Goal: Task Accomplishment & Management: Use online tool/utility

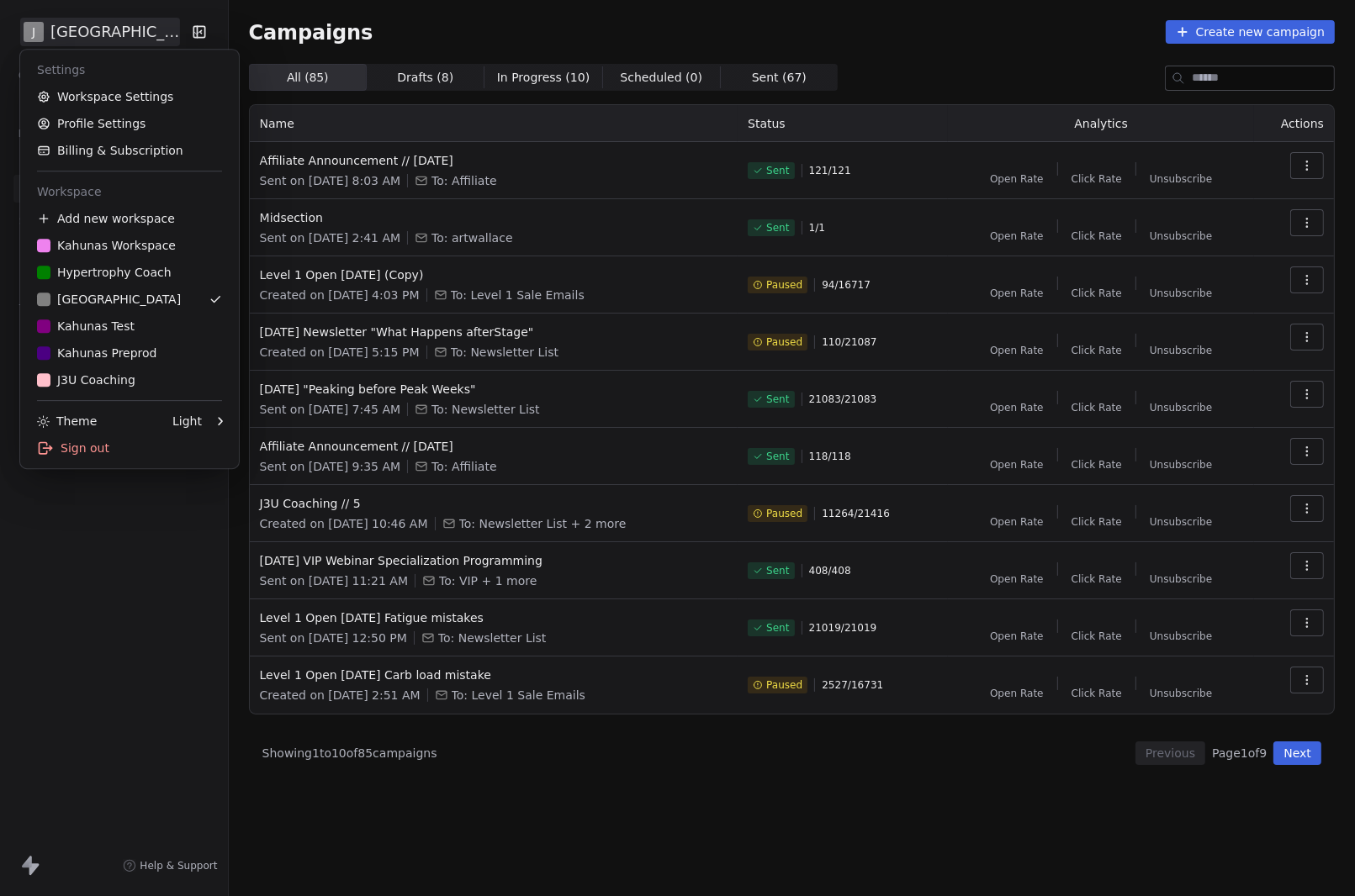
click at [106, 37] on html "J J3 University Contacts People Marketing Workflows Campaigns Sales Pipelines S…" at bounding box center [677, 448] width 1355 height 896
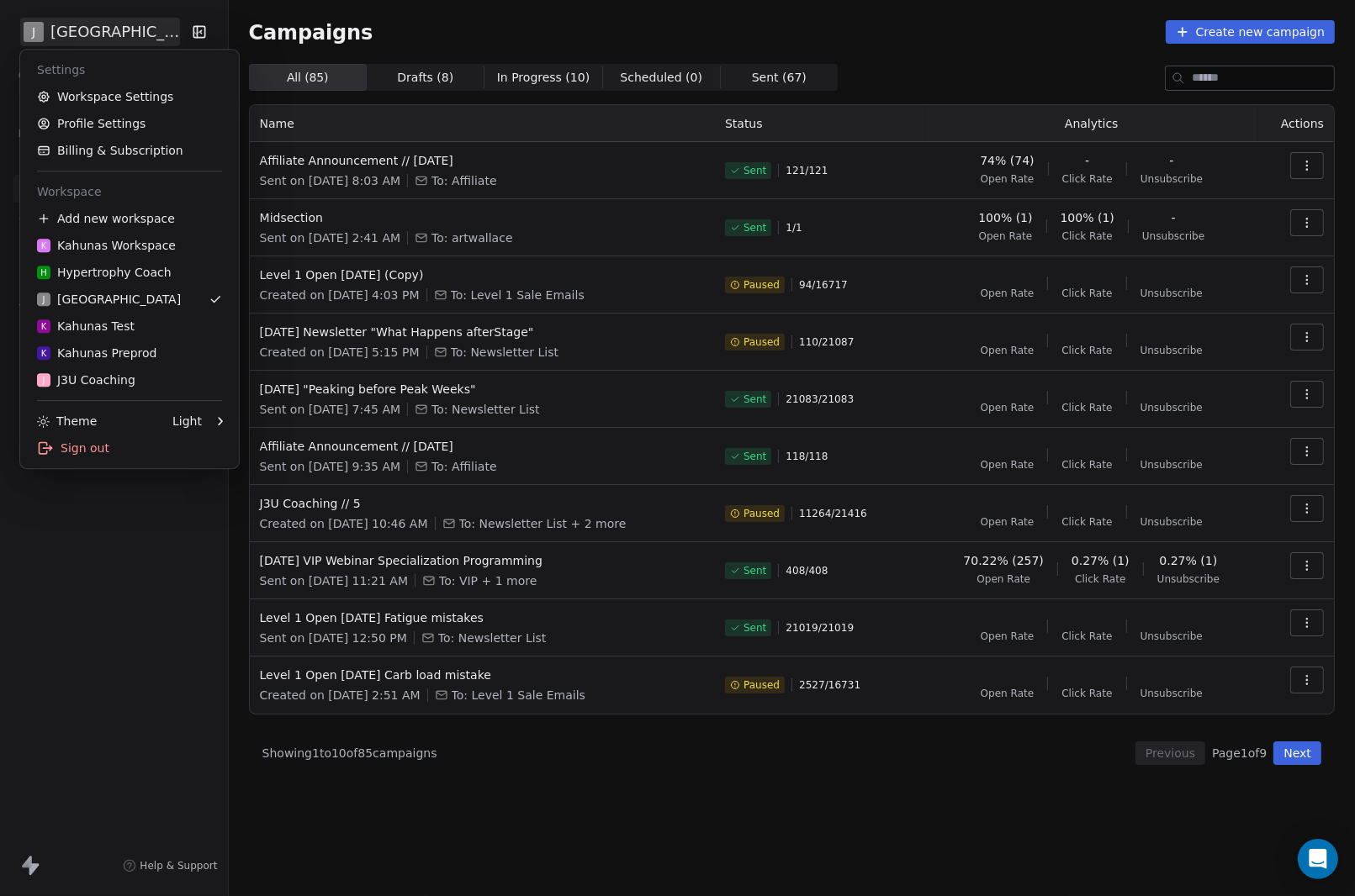
click at [118, 28] on html "J J3 University Contacts People Marketing Workflows Campaigns Sales Pipelines S…" at bounding box center [677, 448] width 1355 height 896
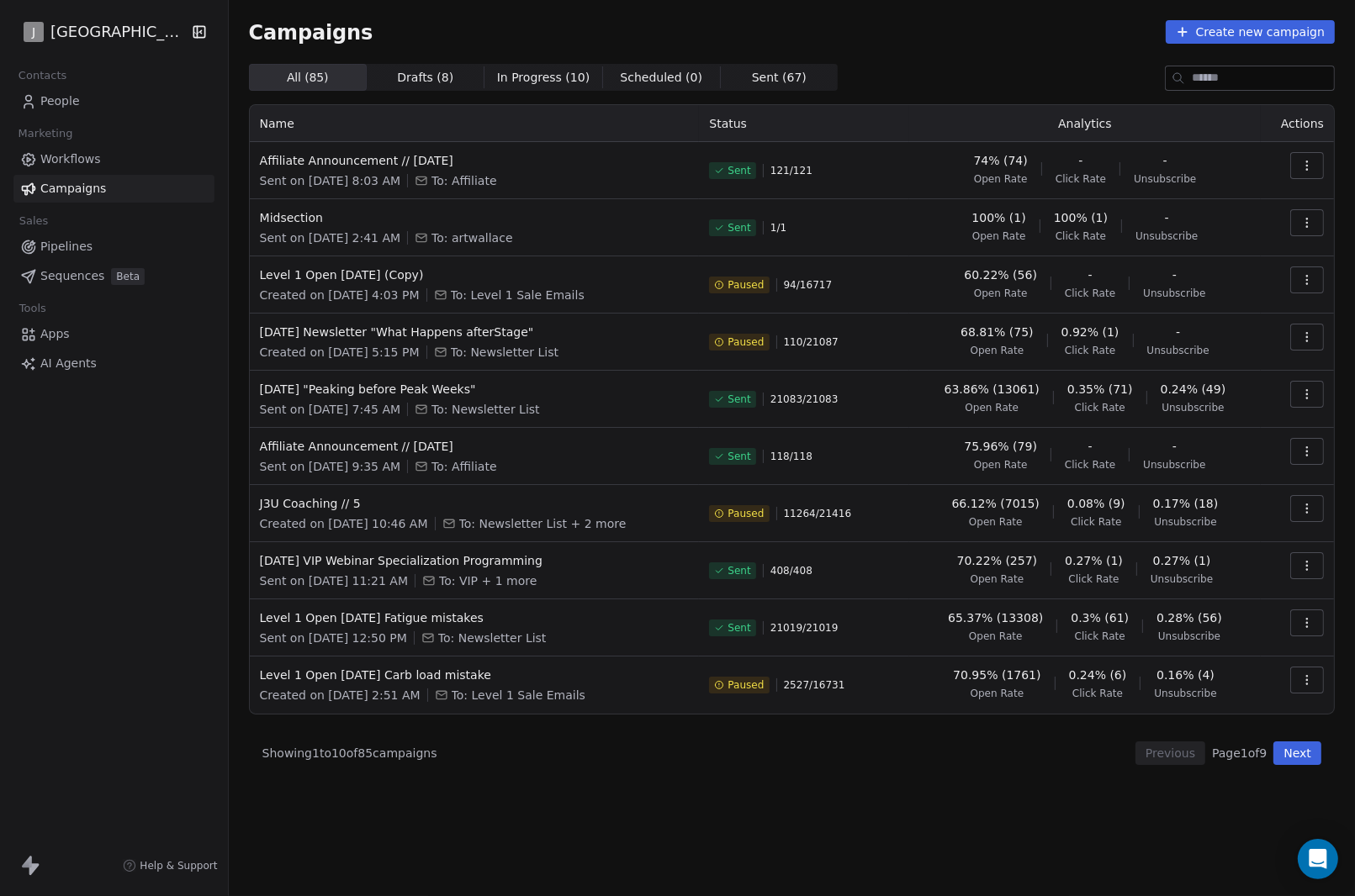
click at [106, 165] on link "Workflows" at bounding box center [113, 159] width 201 height 28
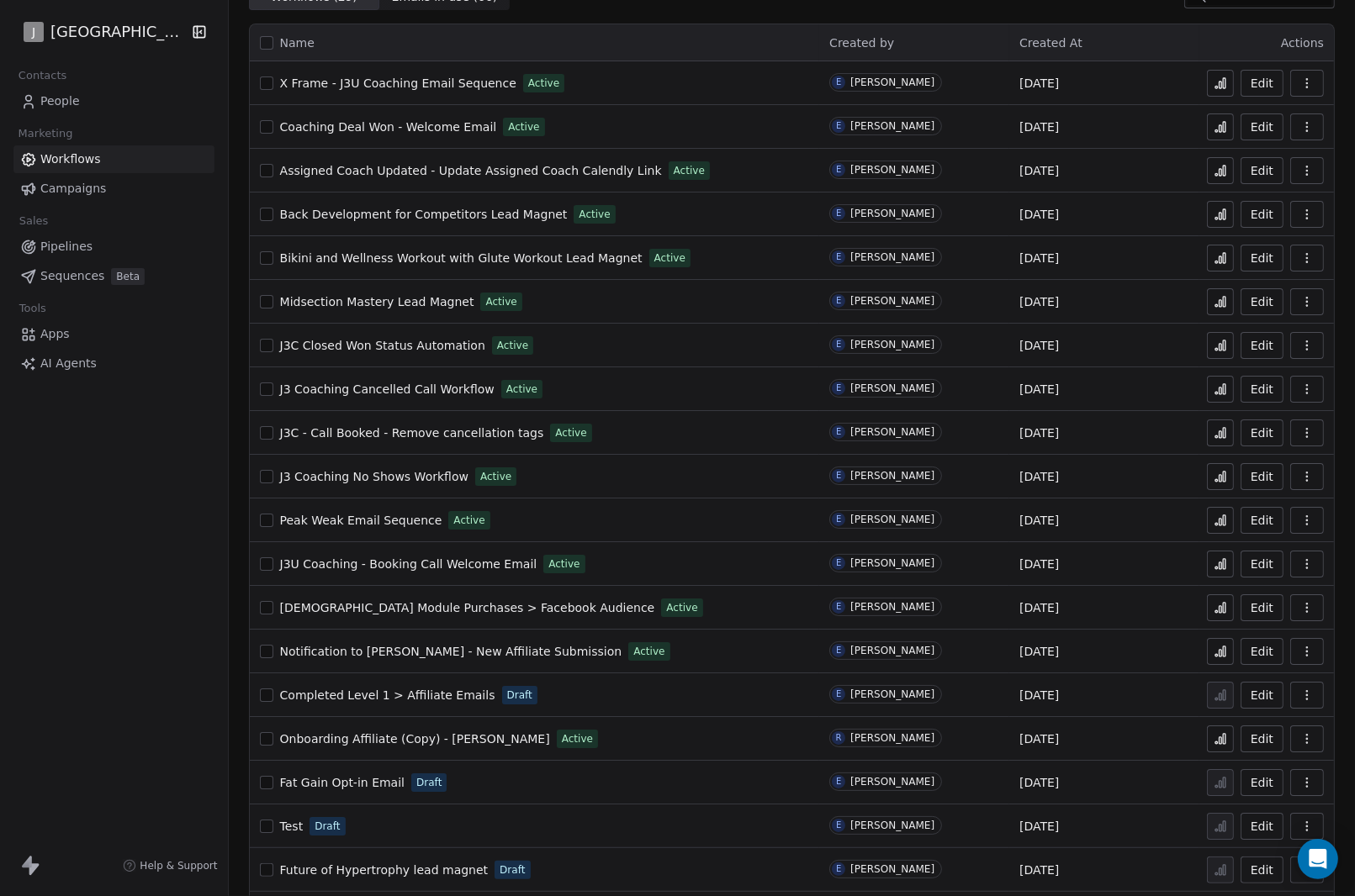
scroll to position [84, 0]
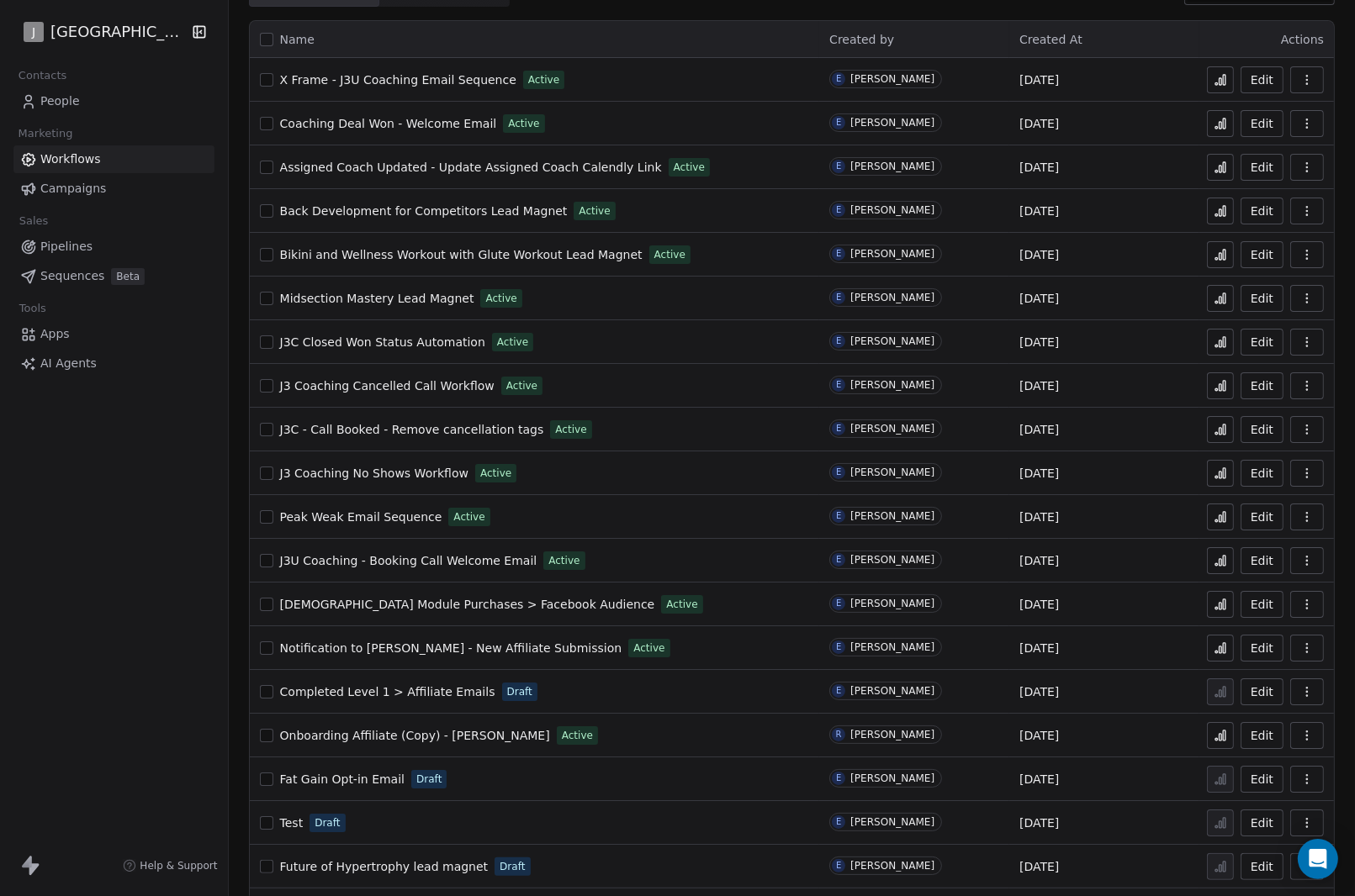
click at [1207, 473] on button at bounding box center [1220, 473] width 27 height 27
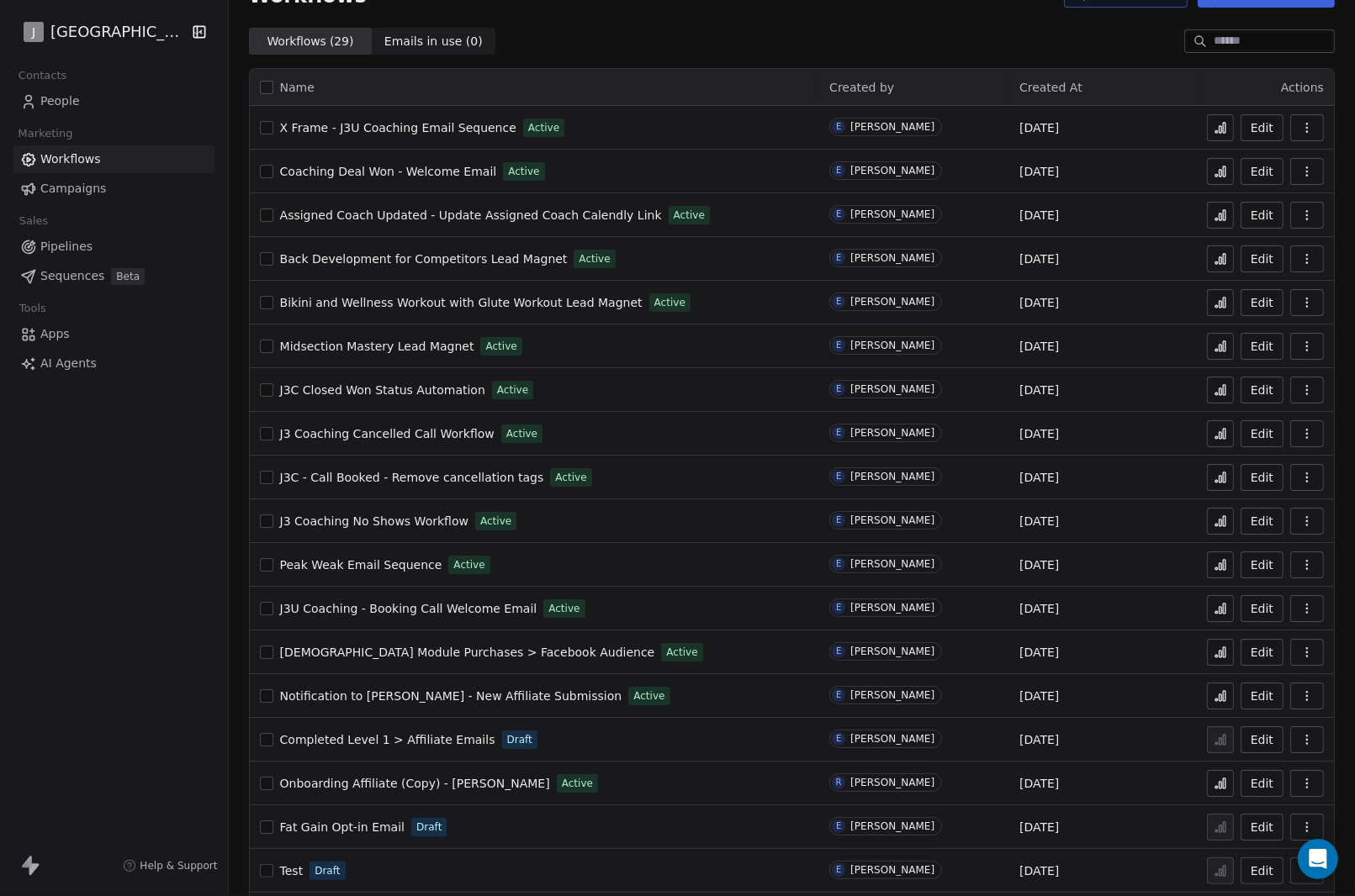
scroll to position [84, 0]
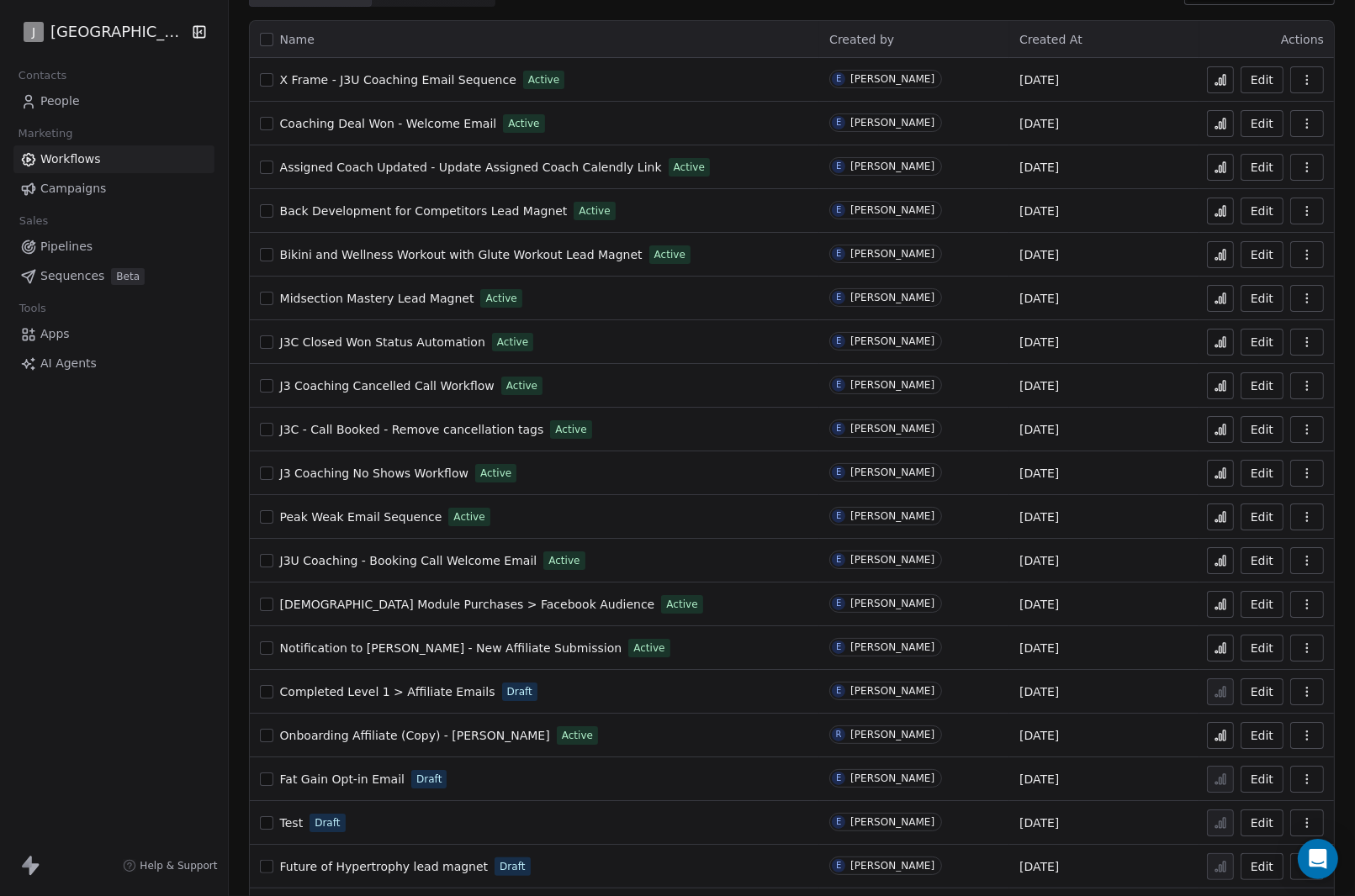
click at [1222, 472] on icon at bounding box center [1223, 473] width 3 height 10
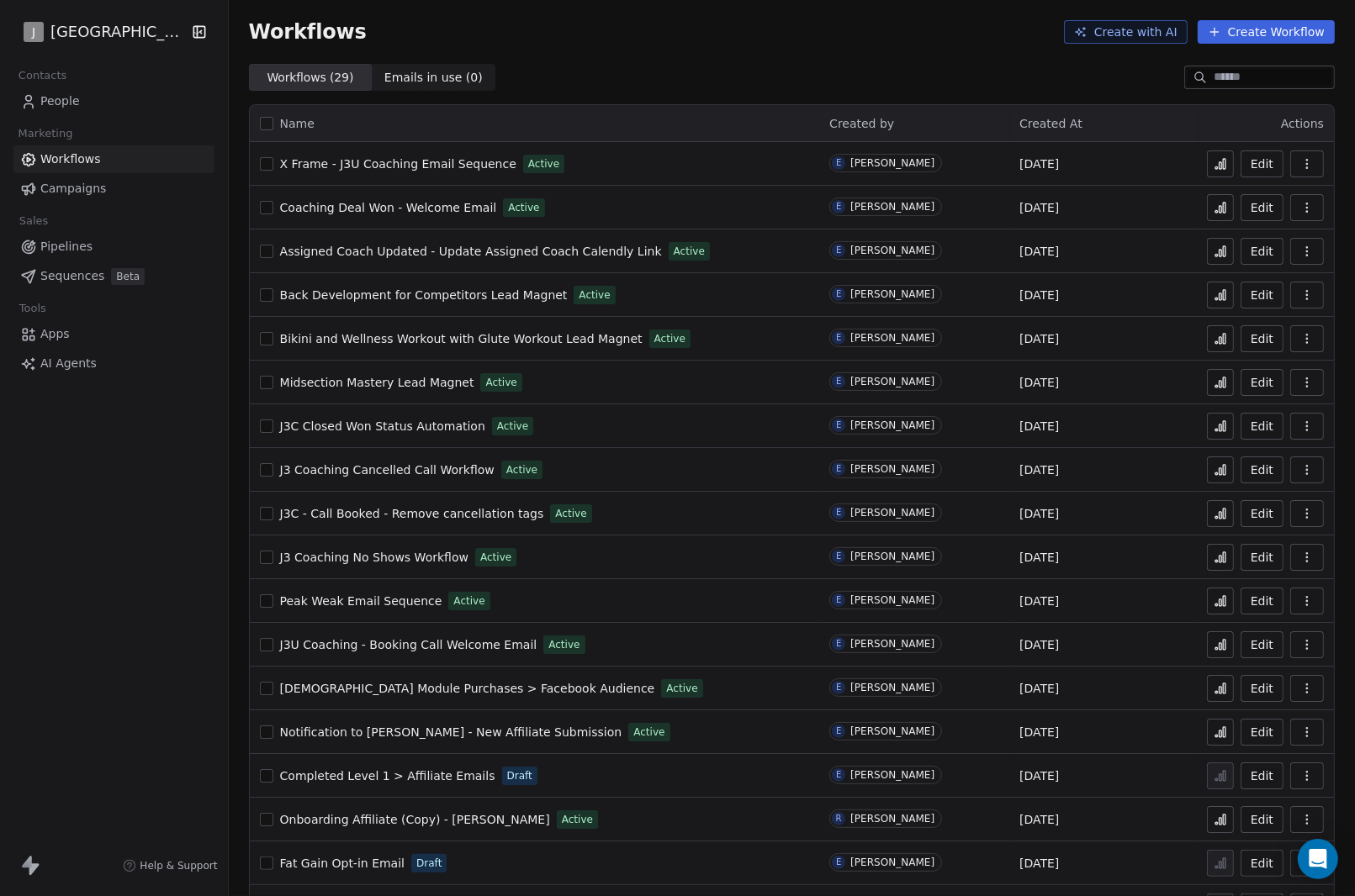
click at [1214, 468] on icon at bounding box center [1220, 470] width 13 height 13
click at [1207, 166] on button at bounding box center [1220, 164] width 27 height 27
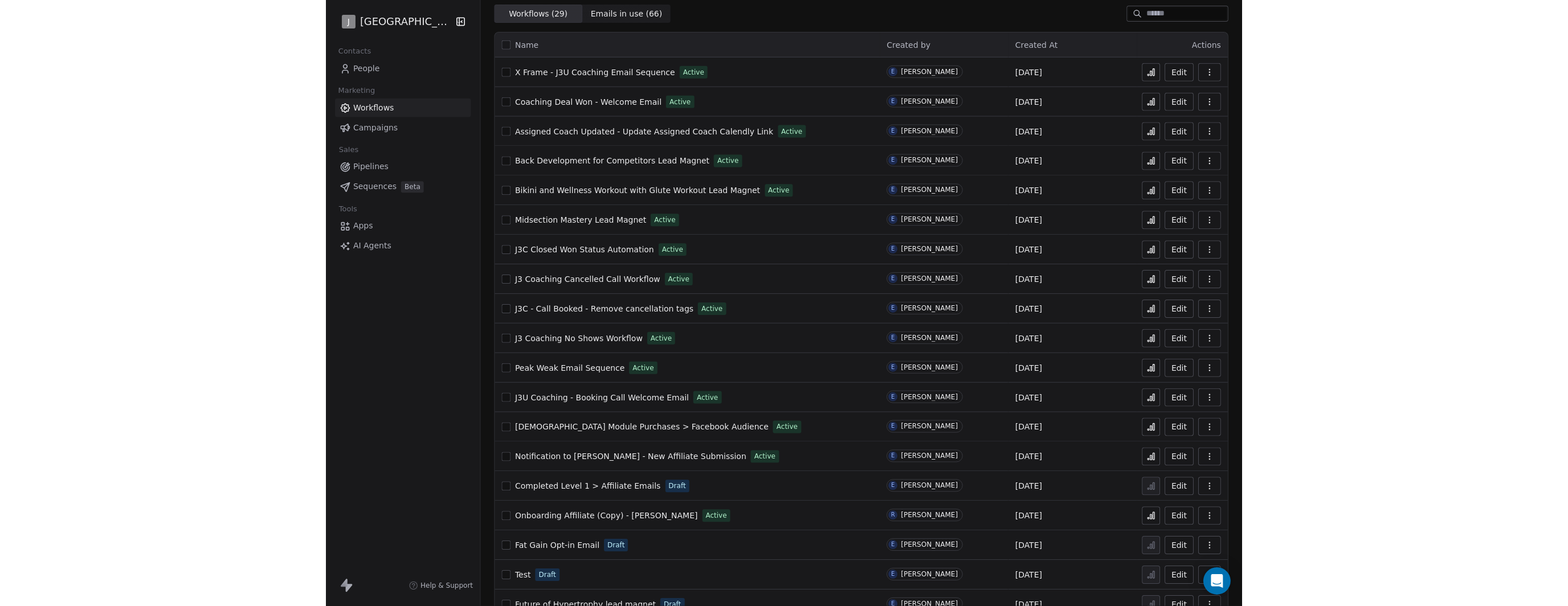
scroll to position [18, 0]
